Goal: Information Seeking & Learning: Check status

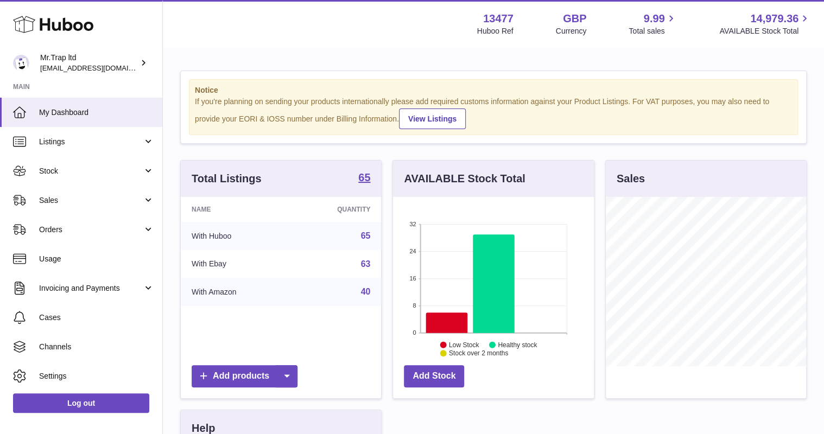
scroll to position [169, 200]
click at [80, 208] on link "Sales" at bounding box center [81, 200] width 162 height 29
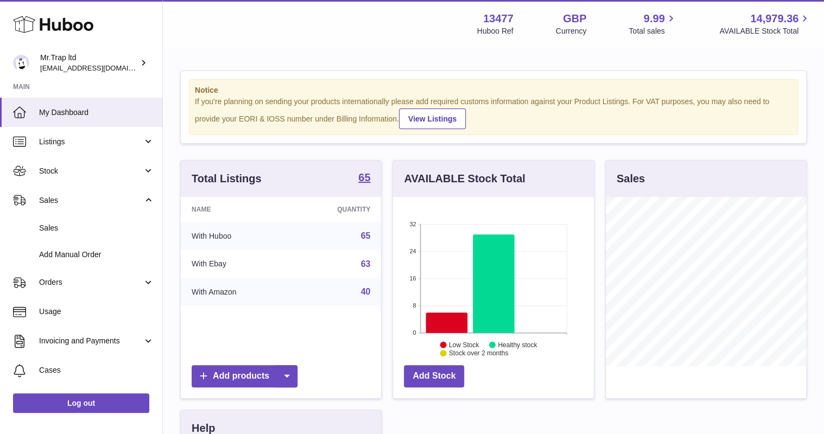
click at [80, 226] on span "Sales" at bounding box center [96, 228] width 115 height 10
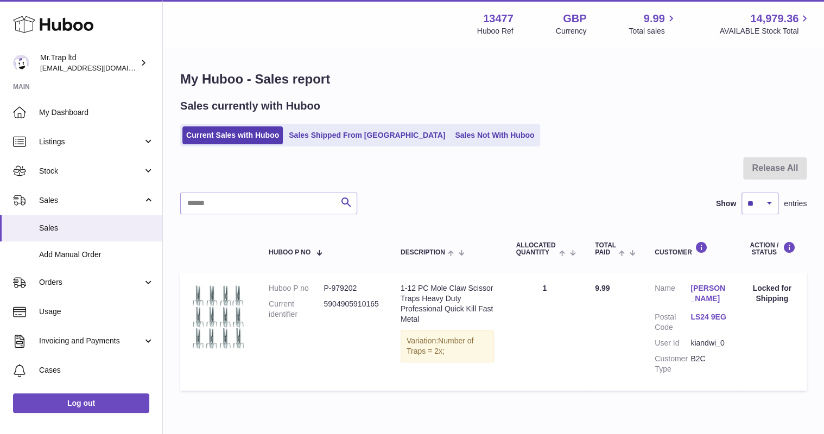
click at [451, 135] on link "Sales Not With Huboo" at bounding box center [494, 135] width 87 height 18
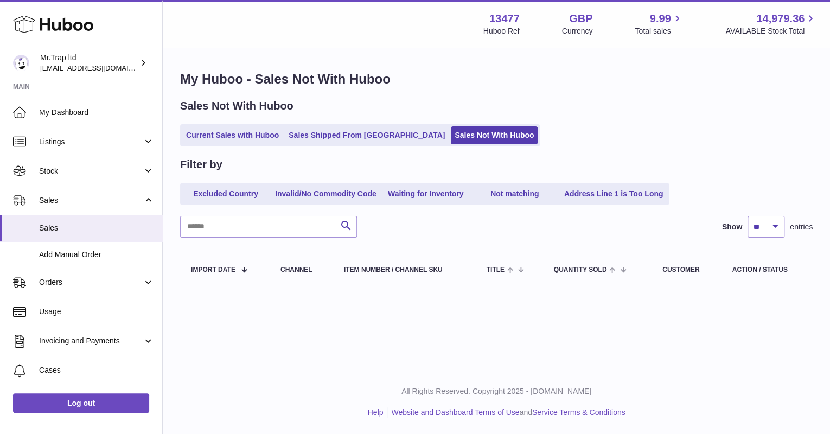
click at [358, 136] on link "Sales Shipped From Huboo" at bounding box center [367, 135] width 164 height 18
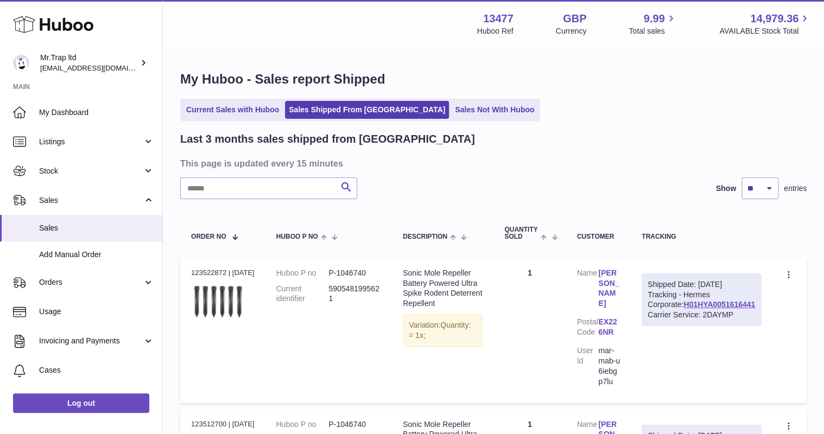
click at [228, 112] on link "Current Sales with Huboo" at bounding box center [232, 110] width 100 height 18
